Goal: Information Seeking & Learning: Check status

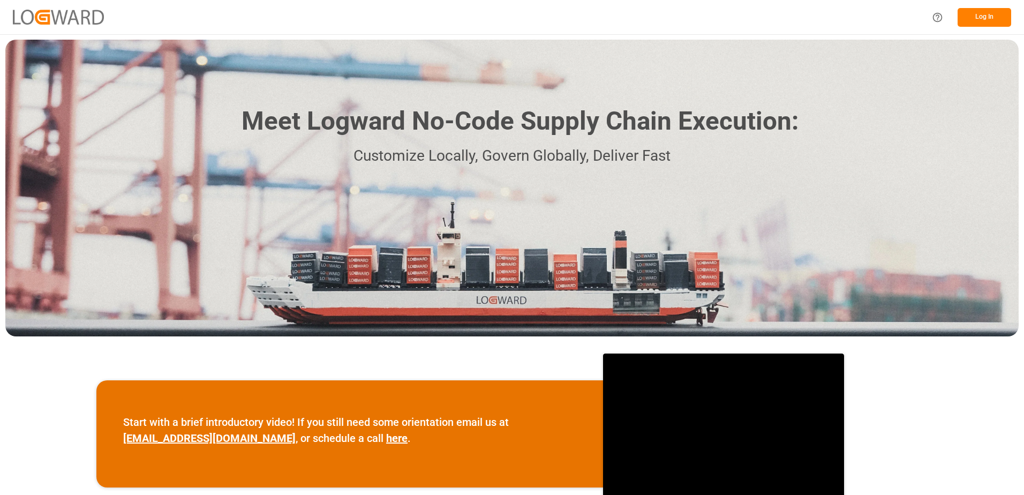
click at [988, 12] on button "Log In" at bounding box center [985, 17] width 54 height 19
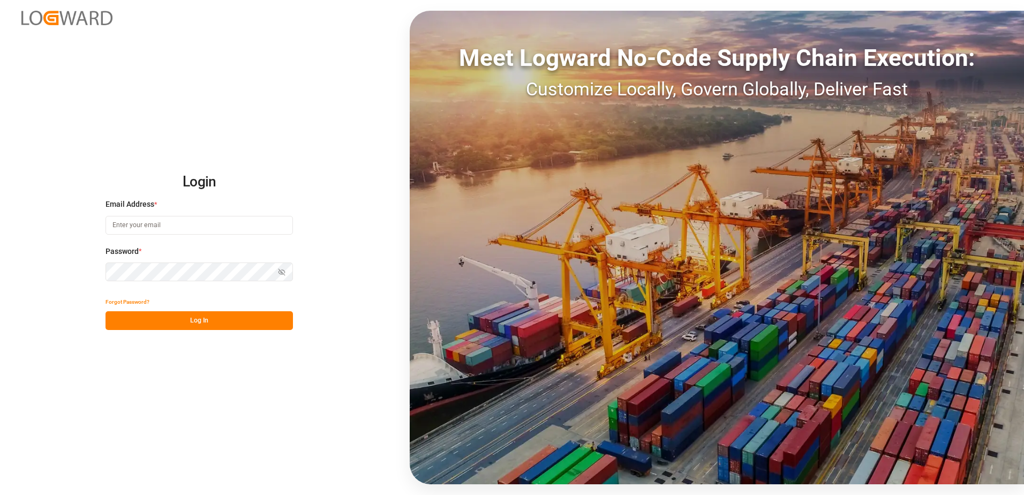
type input "[PERSON_NAME][EMAIL_ADDRESS][DOMAIN_NAME]"
click at [184, 320] on button "Log In" at bounding box center [199, 320] width 187 height 19
type input "[PERSON_NAME][EMAIL_ADDRESS][DOMAIN_NAME]"
click at [184, 320] on button "Log In" at bounding box center [199, 320] width 187 height 19
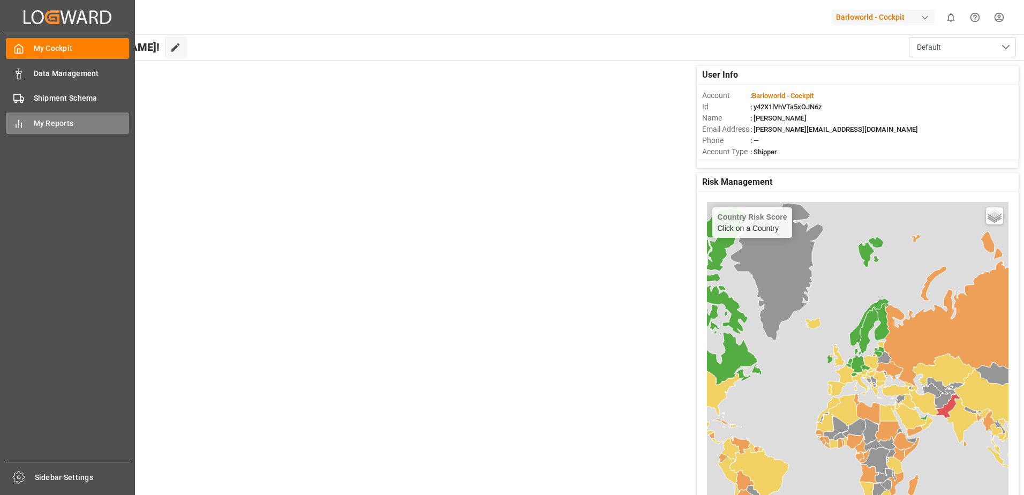
click at [30, 125] on div "My Reports My Reports" at bounding box center [67, 122] width 123 height 21
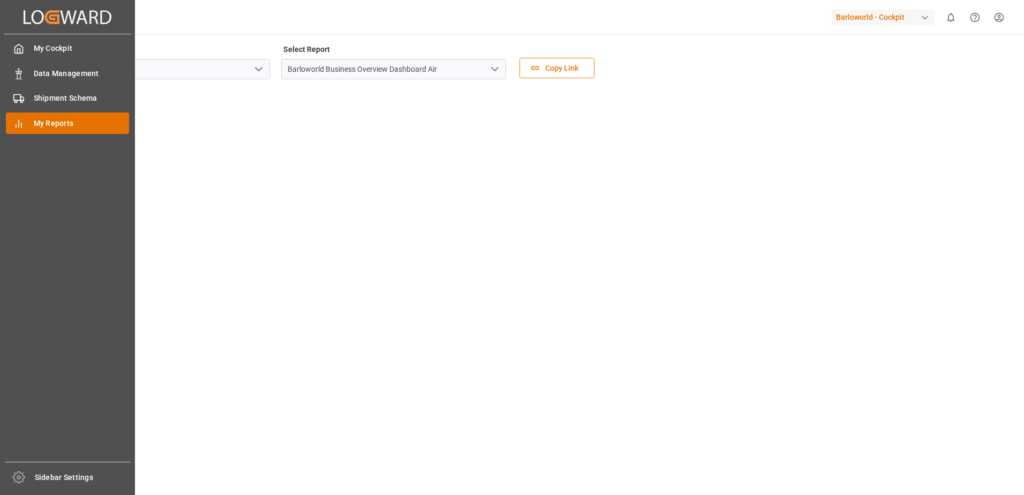
click at [35, 124] on span "My Reports" at bounding box center [82, 123] width 96 height 11
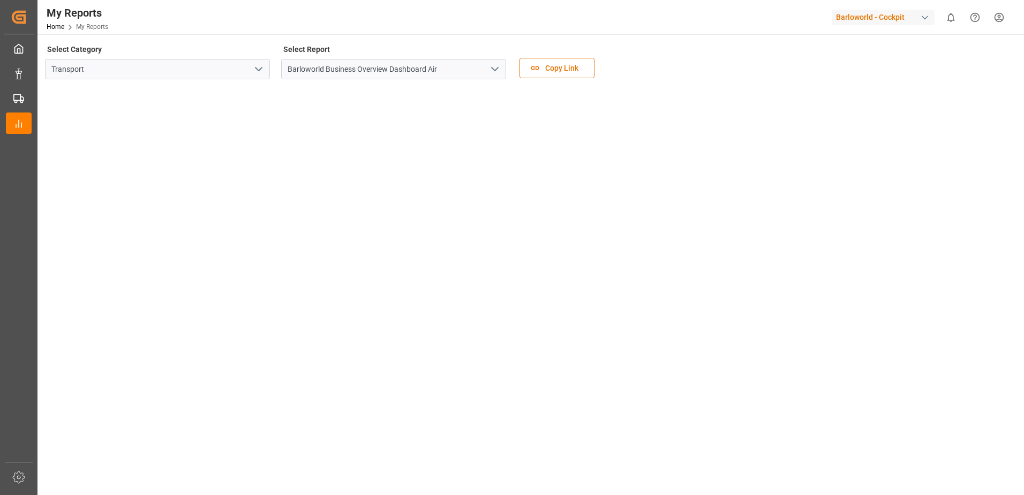
click at [492, 65] on icon "open menu" at bounding box center [494, 69] width 13 height 13
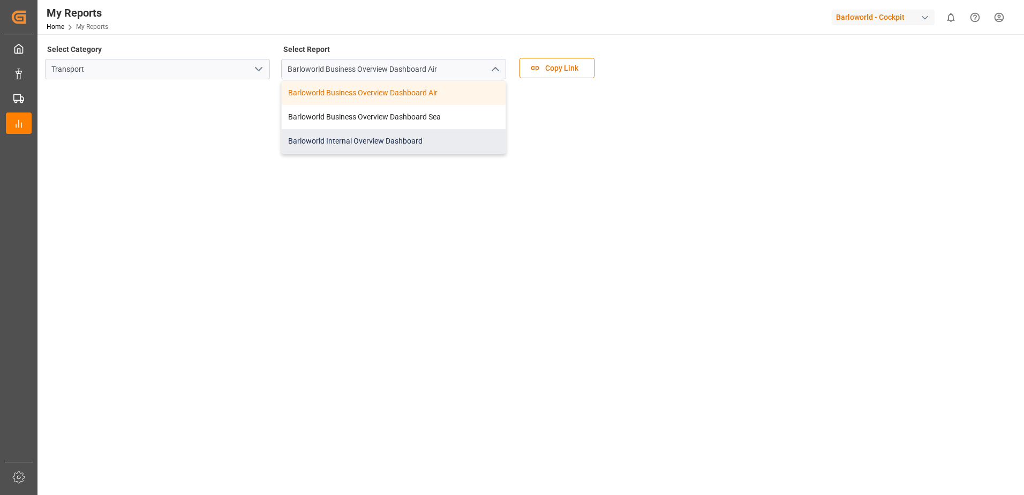
click at [344, 134] on div "Barloworld Internal Overview Dashboard" at bounding box center [394, 141] width 224 height 24
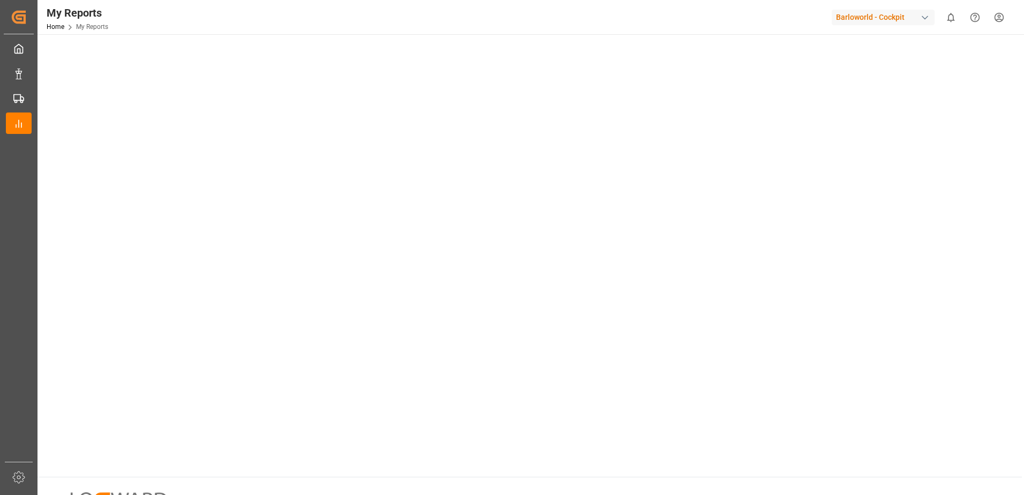
scroll to position [152, 0]
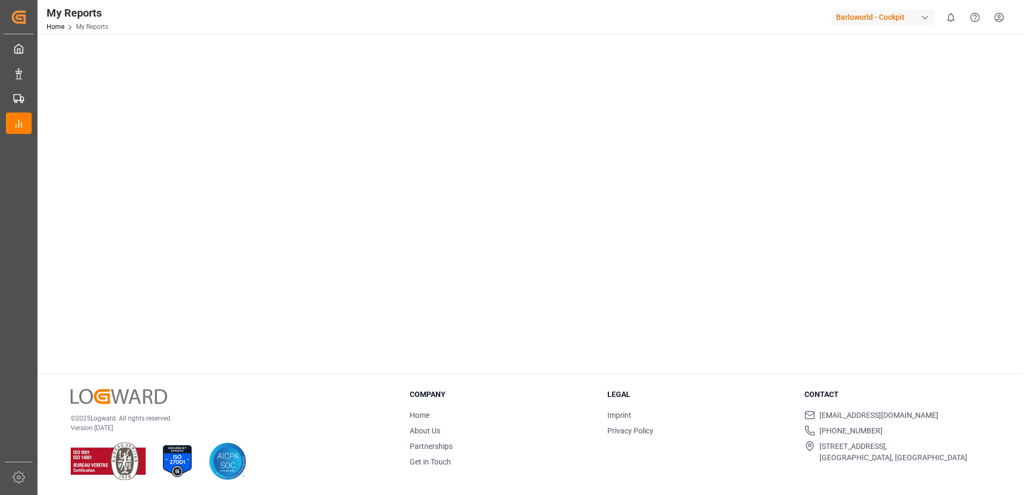
drag, startPoint x: 901, startPoint y: 280, endPoint x: 887, endPoint y: 396, distance: 117.1
click at [926, 153] on tableau-viz at bounding box center [529, 150] width 967 height 429
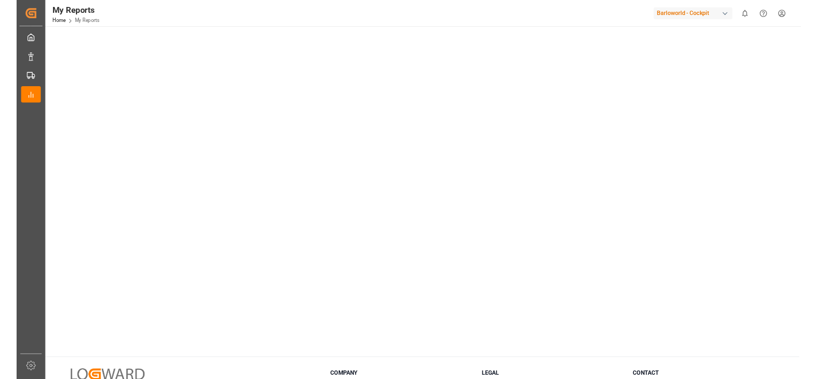
scroll to position [0, 0]
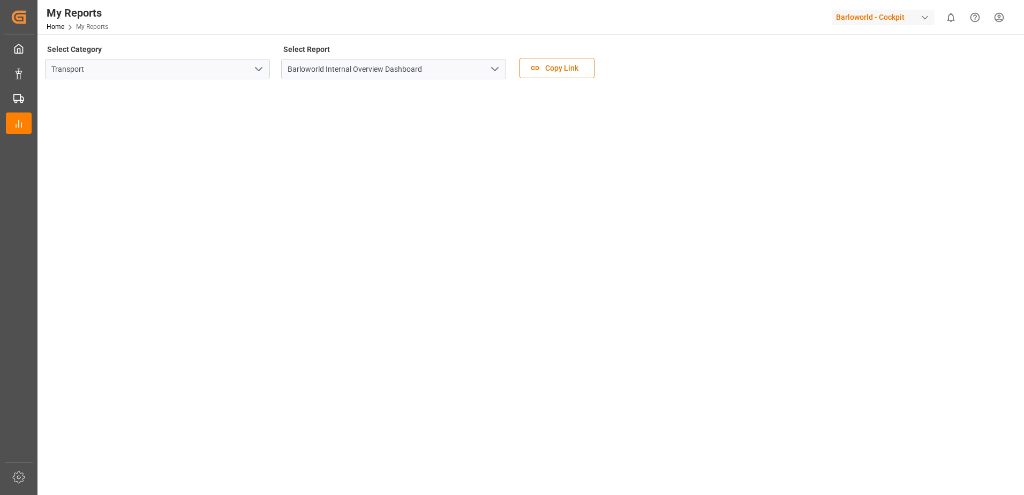
drag, startPoint x: 809, startPoint y: 154, endPoint x: 819, endPoint y: 23, distance: 131.1
click at [496, 66] on icon "open menu" at bounding box center [494, 69] width 13 height 13
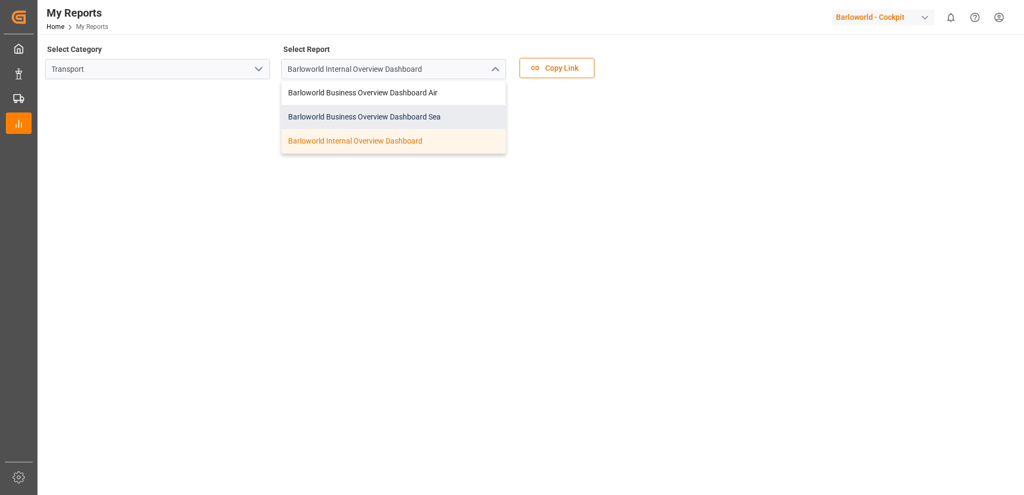
click at [382, 114] on div "Barloworld Business Overview Dashboard Sea" at bounding box center [394, 117] width 224 height 24
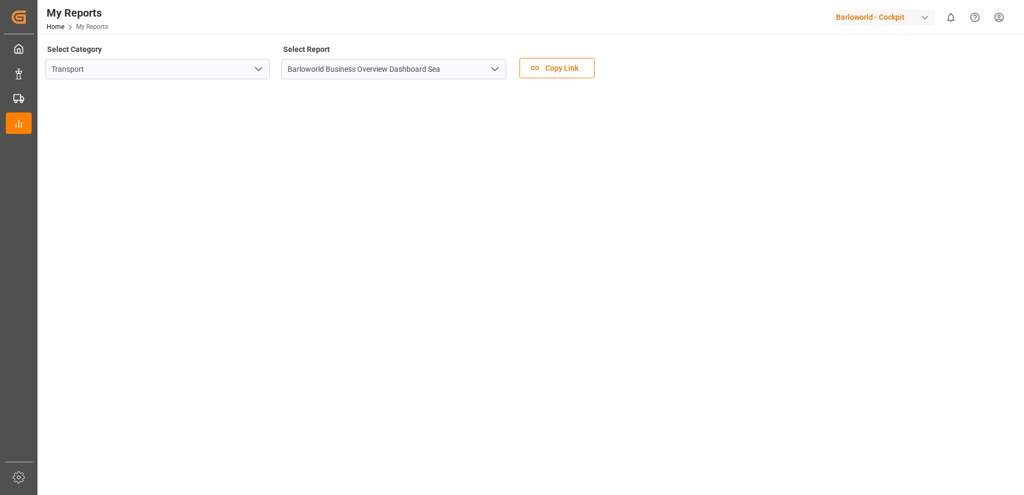
drag, startPoint x: 496, startPoint y: 61, endPoint x: 484, endPoint y: 68, distance: 13.7
click at [496, 61] on button "open menu" at bounding box center [494, 69] width 16 height 17
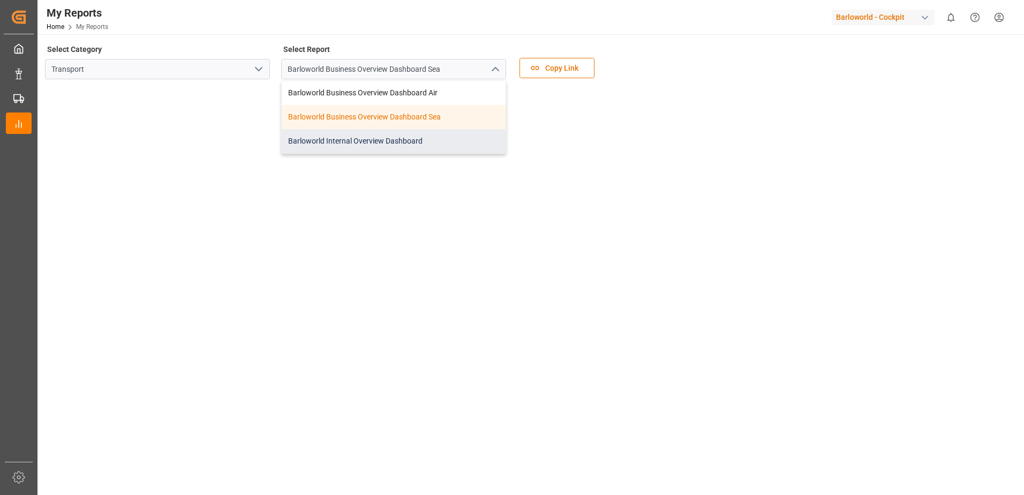
click at [360, 141] on div "Barloworld Internal Overview Dashboard" at bounding box center [394, 141] width 224 height 24
